Goal: Task Accomplishment & Management: Use online tool/utility

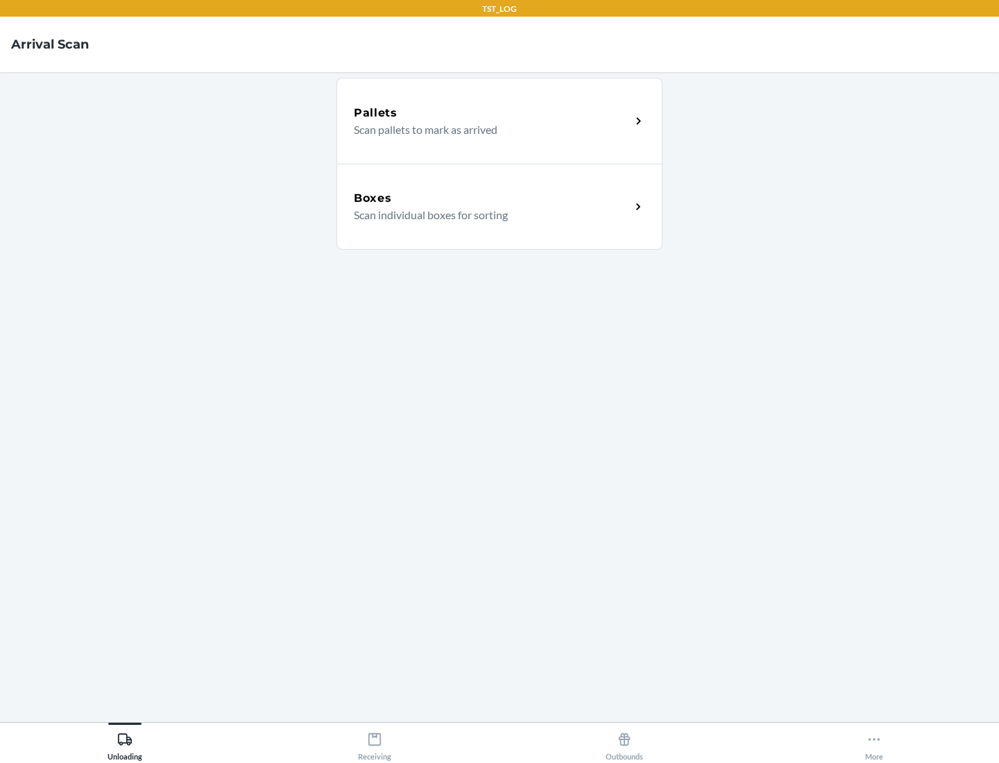
click at [492, 198] on div "Boxes" at bounding box center [492, 198] width 277 height 17
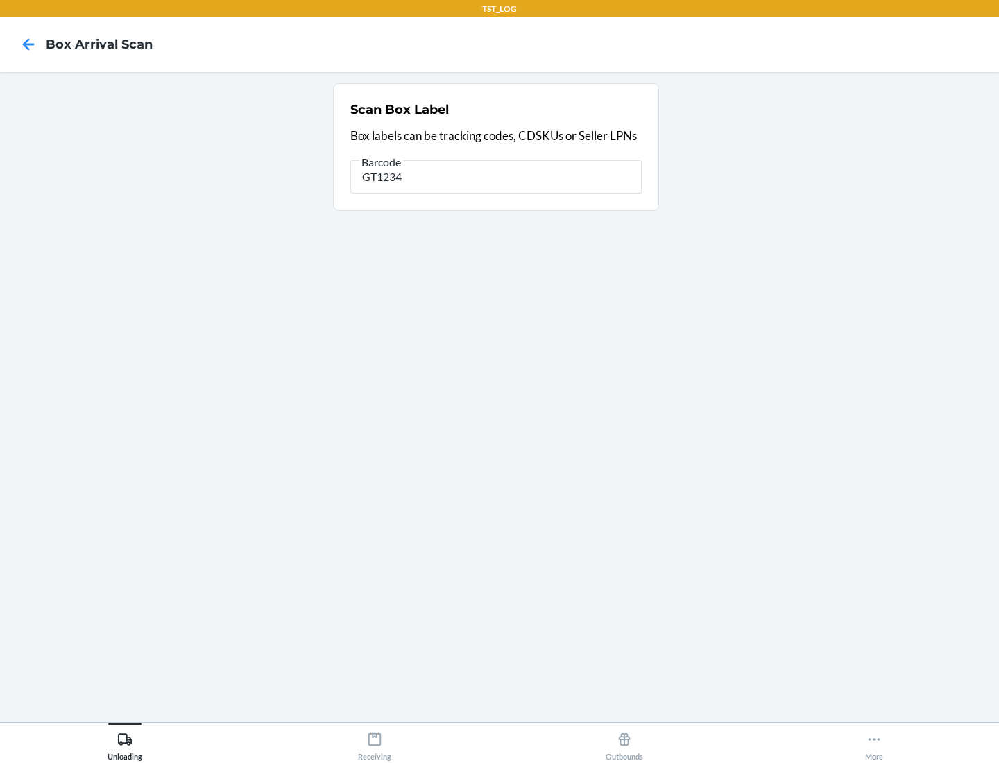
type input "GT1234"
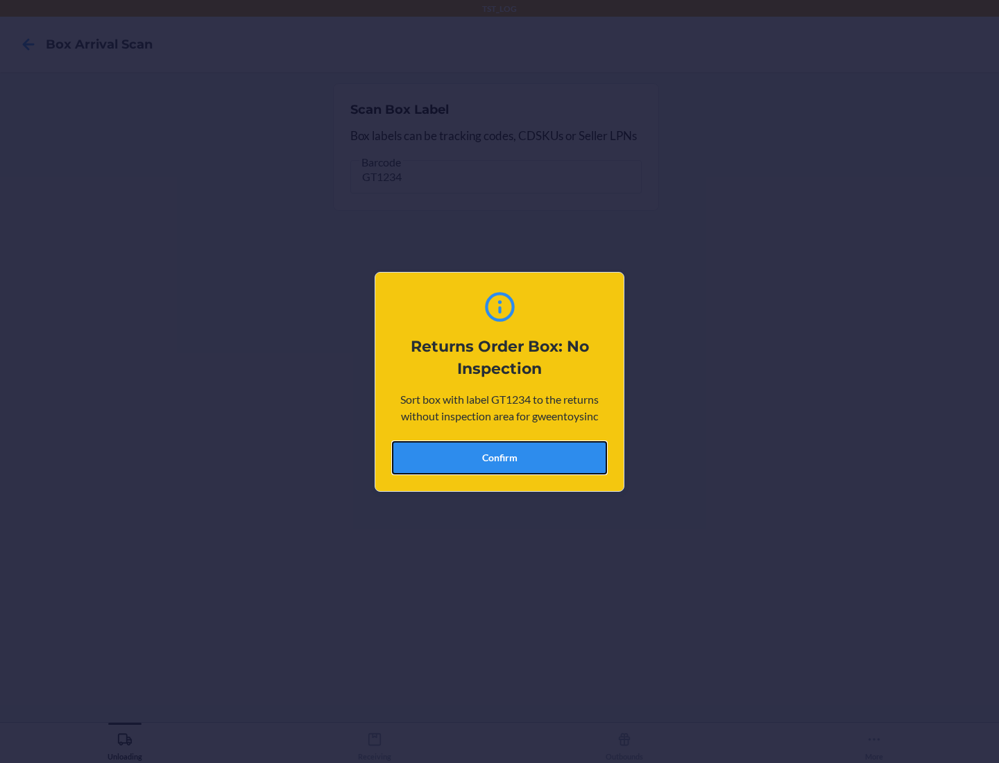
click at [500, 457] on button "Confirm" at bounding box center [499, 457] width 215 height 33
